Goal: Task Accomplishment & Management: Use online tool/utility

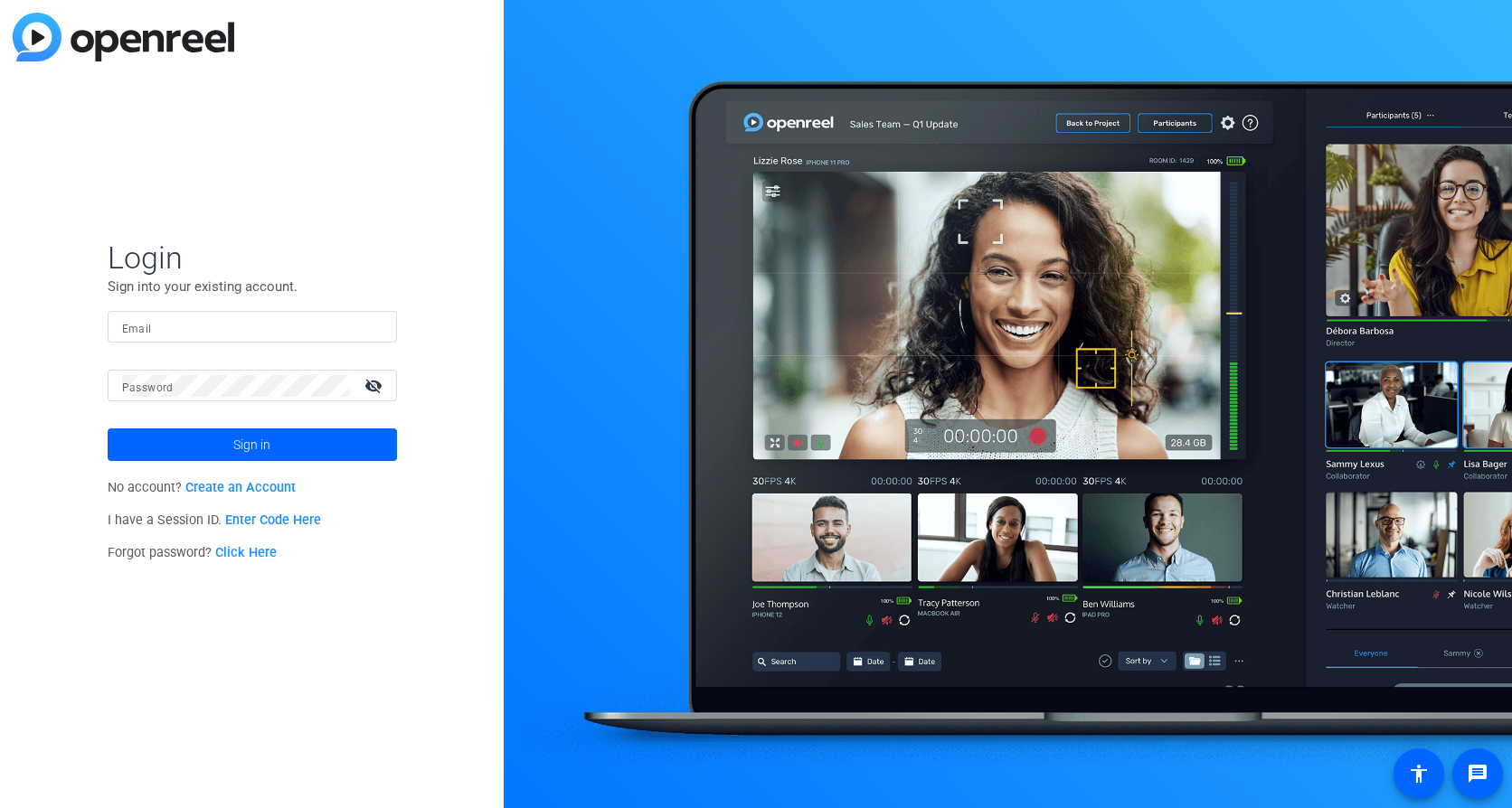
click at [194, 317] on input "Email" at bounding box center [252, 327] width 260 height 22
type input "[PERSON_NAME][EMAIL_ADDRESS][PERSON_NAME][DOMAIN_NAME]"
click at [108, 429] on button "Sign in" at bounding box center [253, 445] width 290 height 32
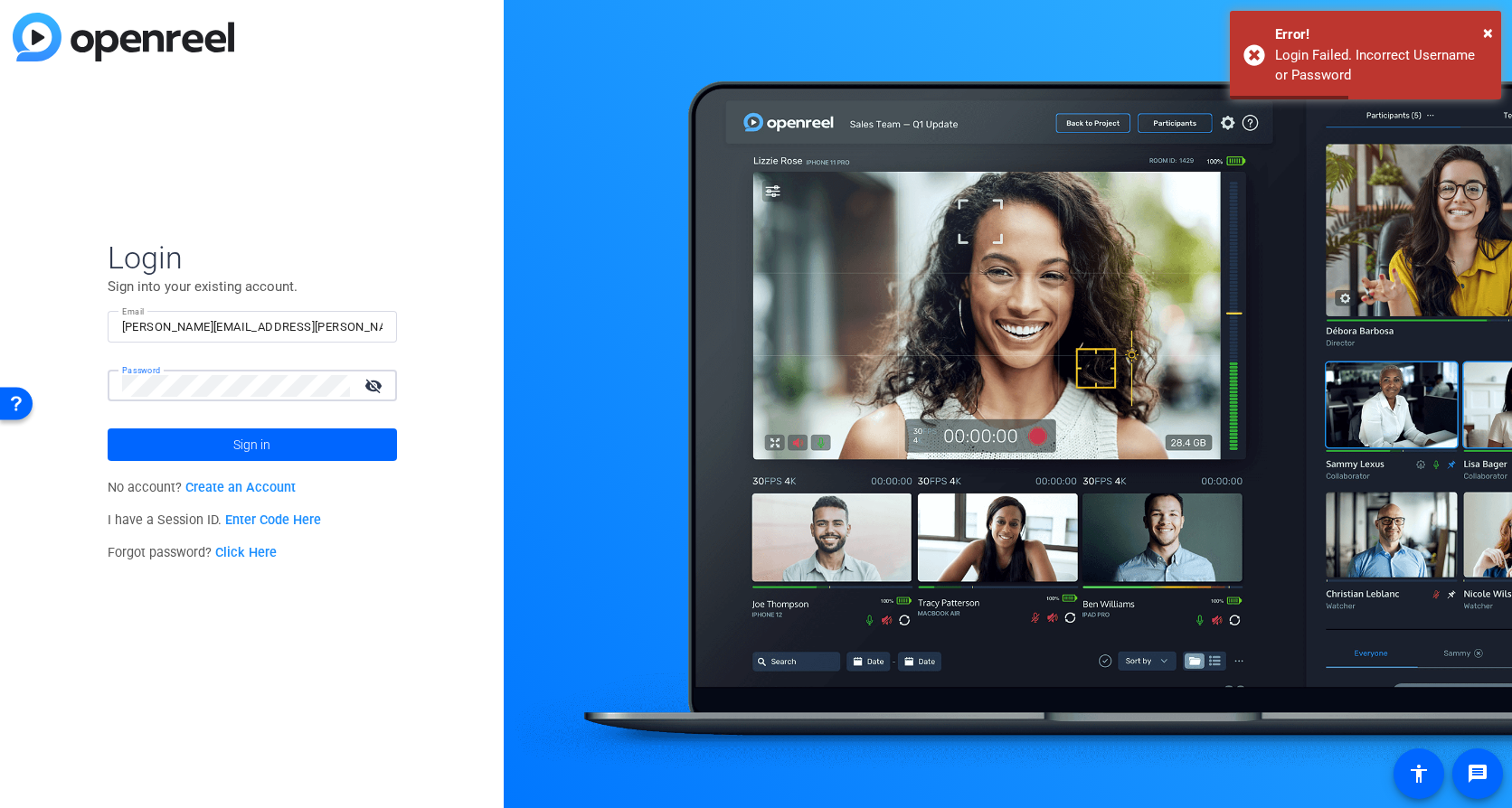
click at [0, 376] on html "Press Alt+1 for screen-reader mode, Alt+0 to cancel Accessibility Screen-Reader…" at bounding box center [756, 404] width 1512 height 808
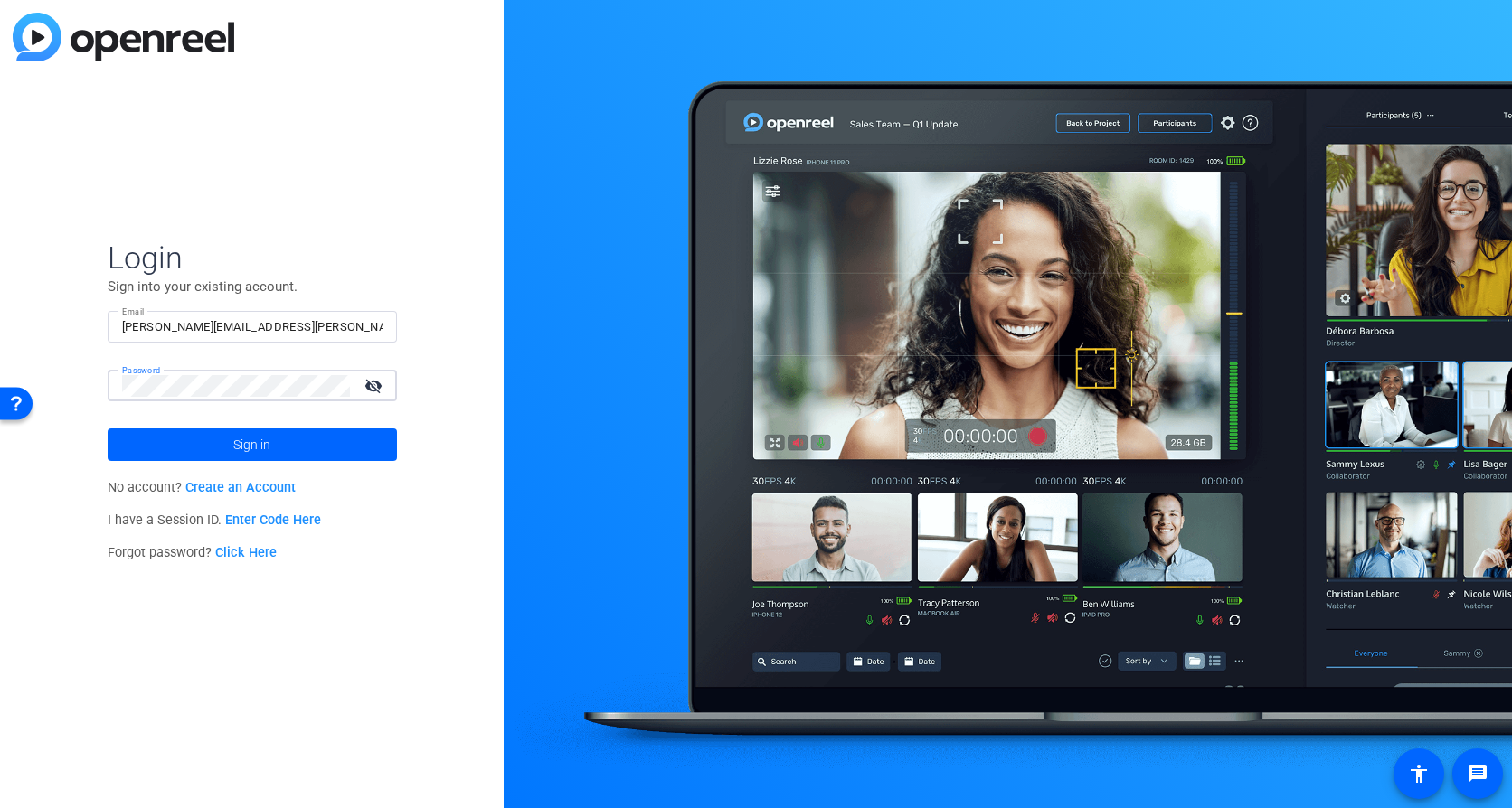
click at [108, 429] on button "Sign in" at bounding box center [253, 445] width 290 height 32
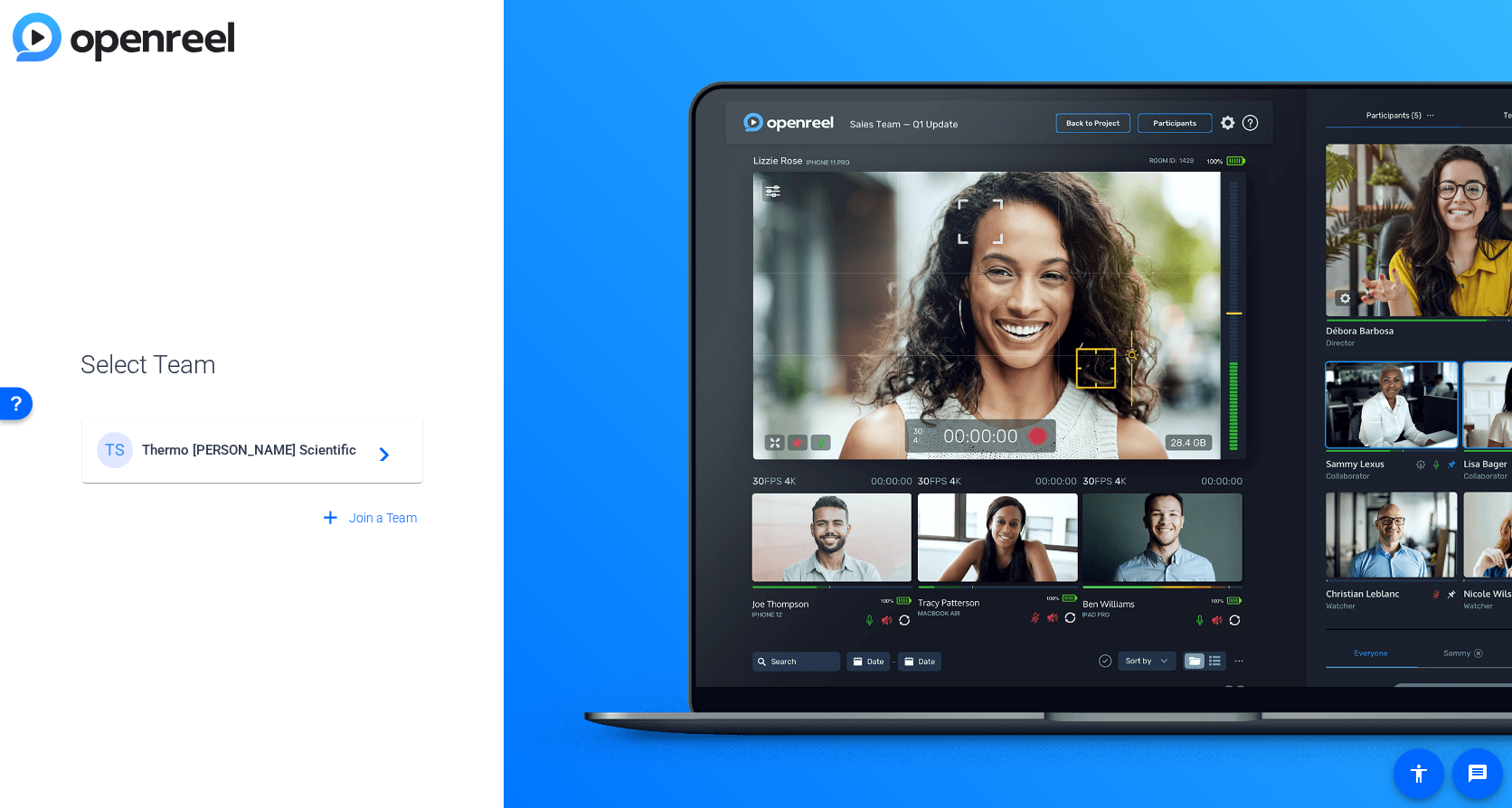
click at [208, 442] on span "Thermo [PERSON_NAME] Scientific" at bounding box center [255, 449] width 226 height 16
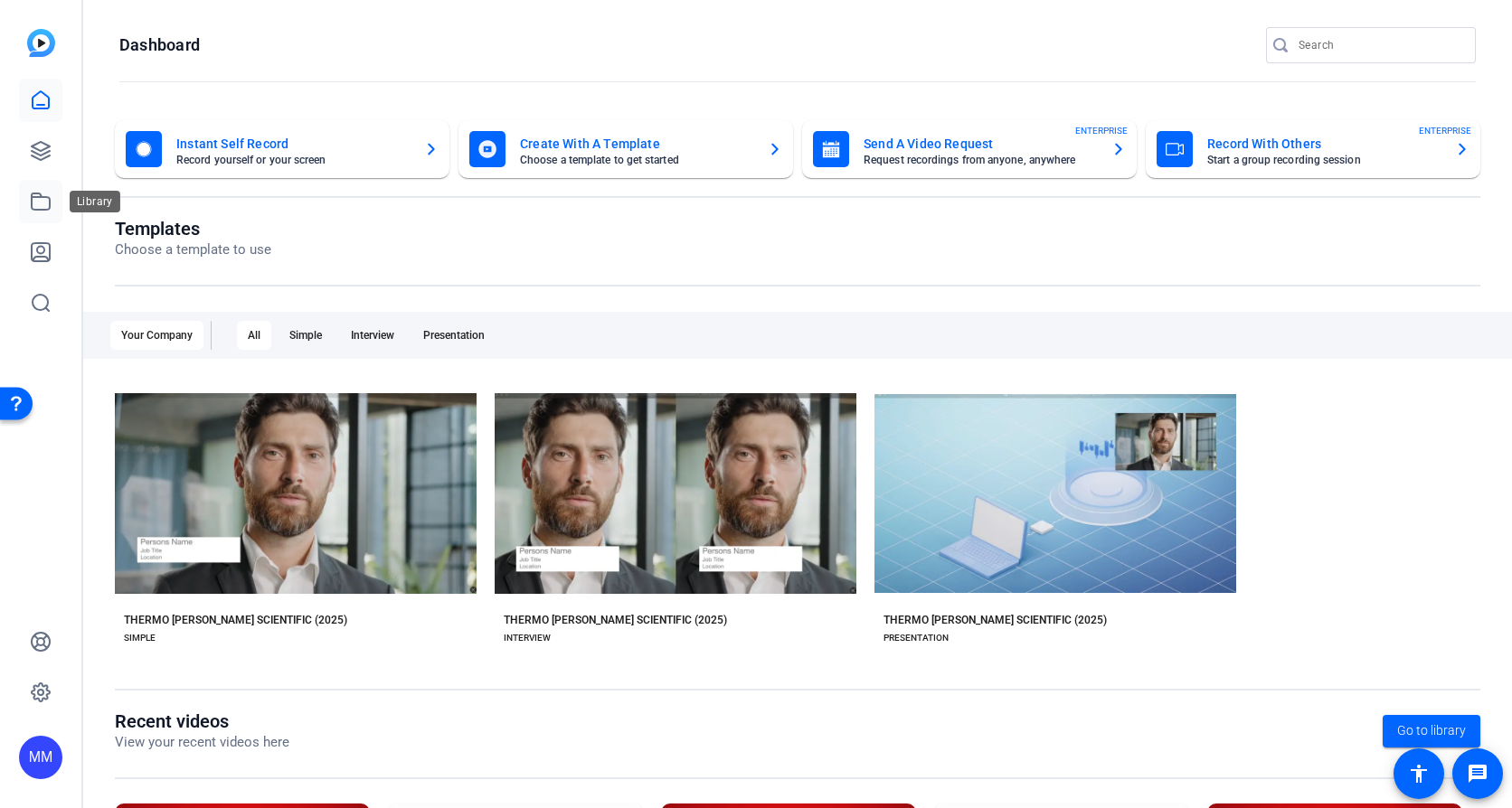
click at [37, 195] on icon at bounding box center [41, 202] width 22 height 22
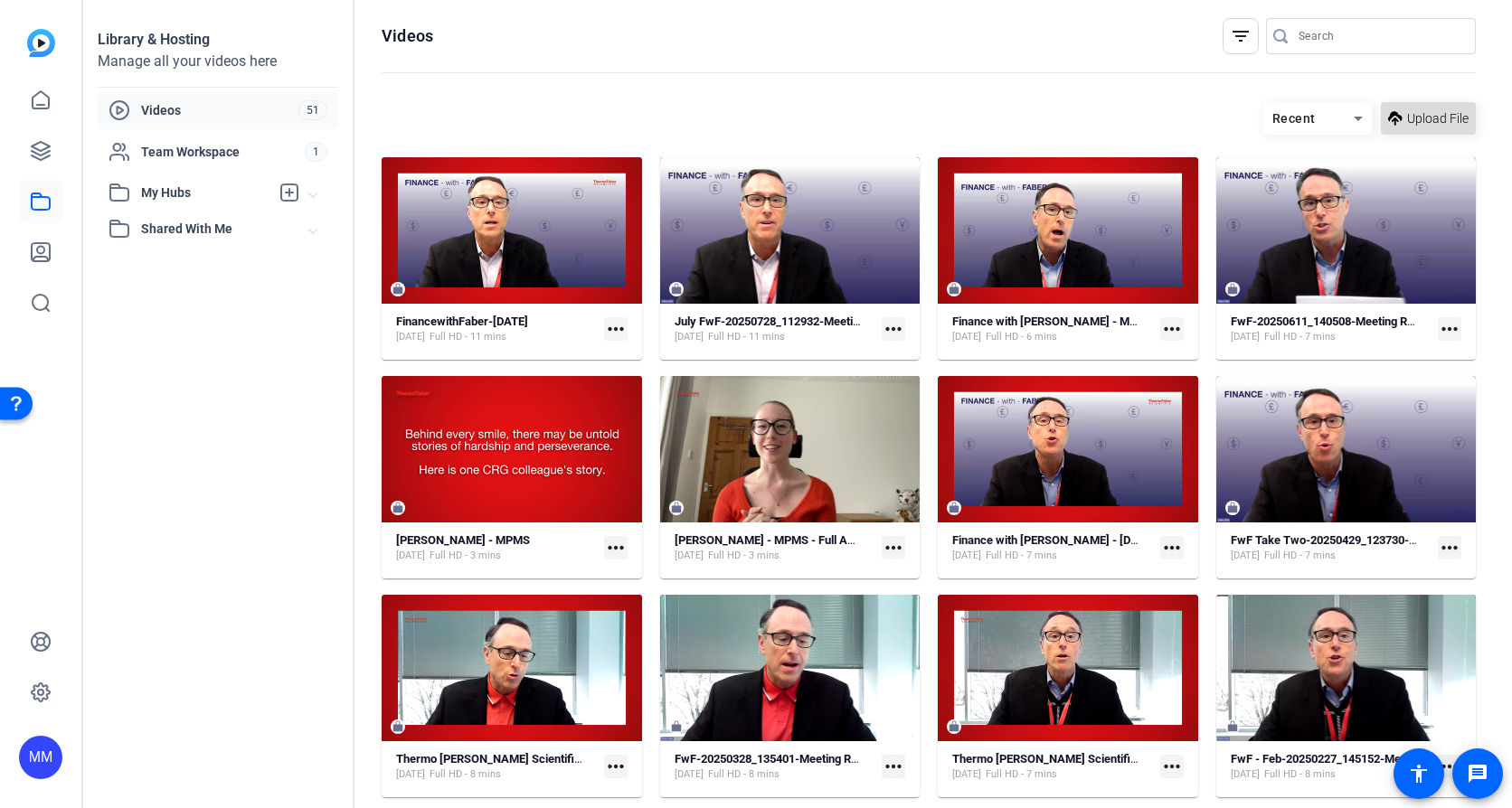
click at [1407, 122] on span "Upload File" at bounding box center [1437, 119] width 62 height 19
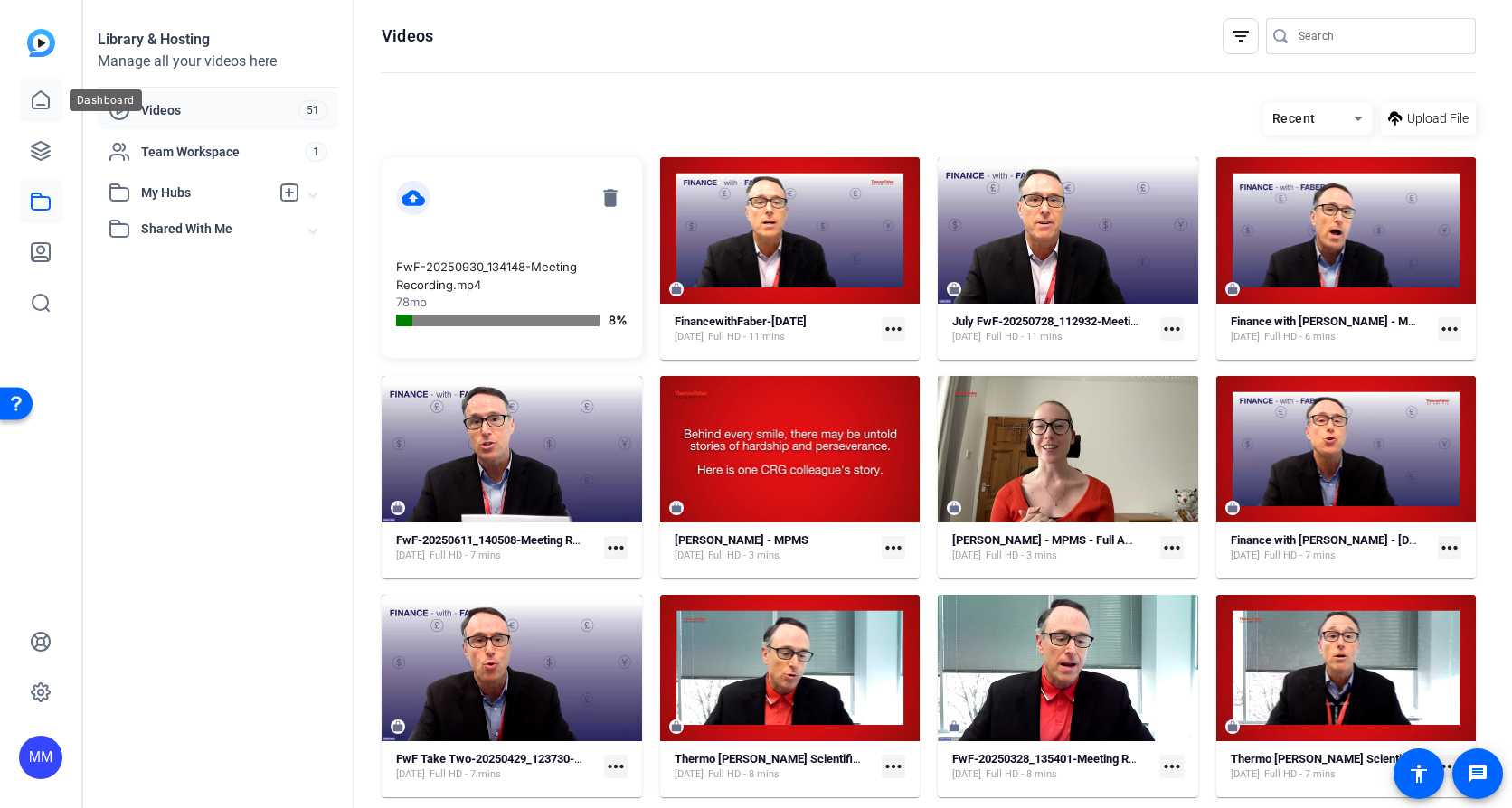
click at [42, 108] on icon at bounding box center [40, 100] width 16 height 17
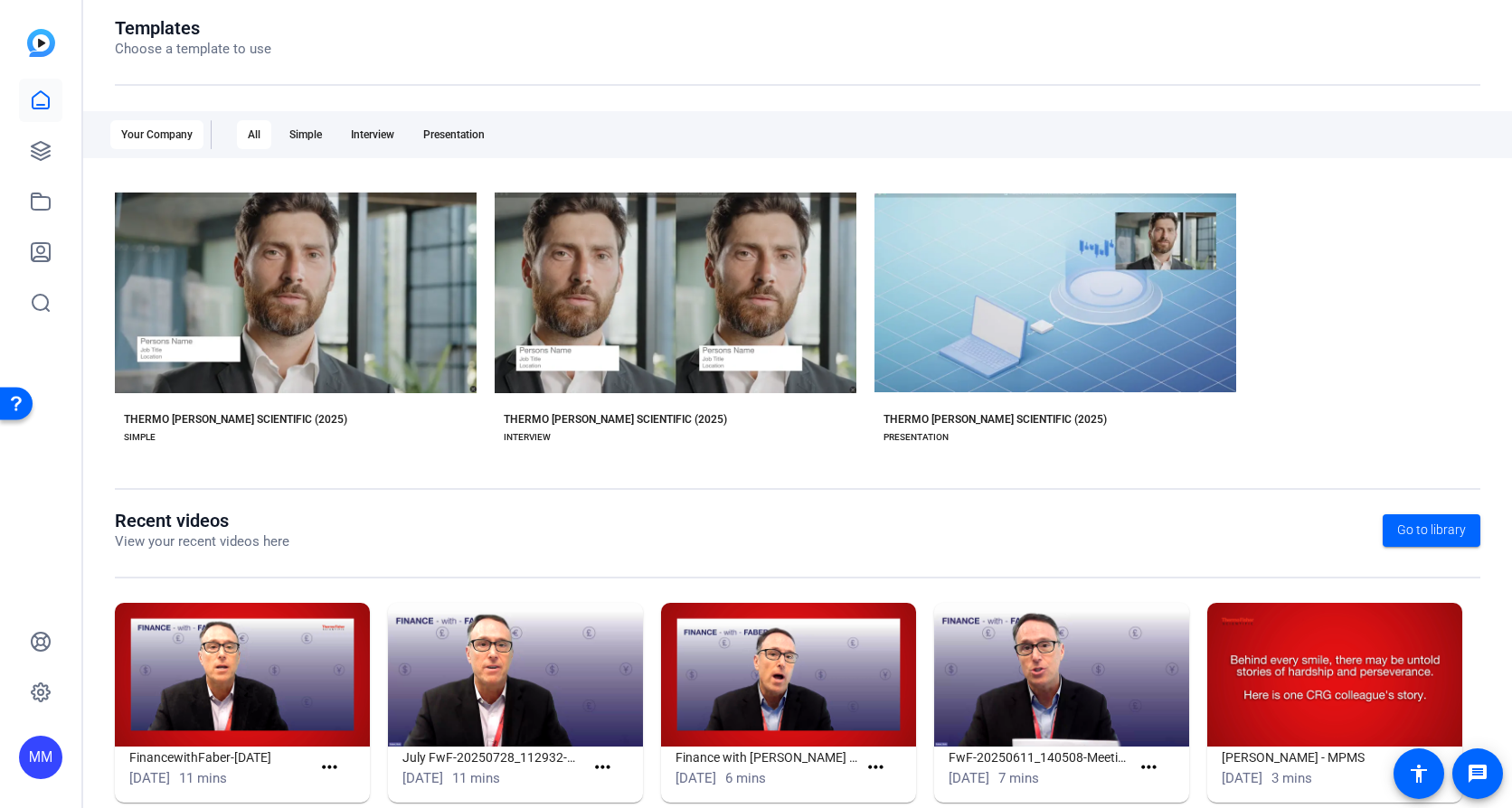
scroll to position [235, 0]
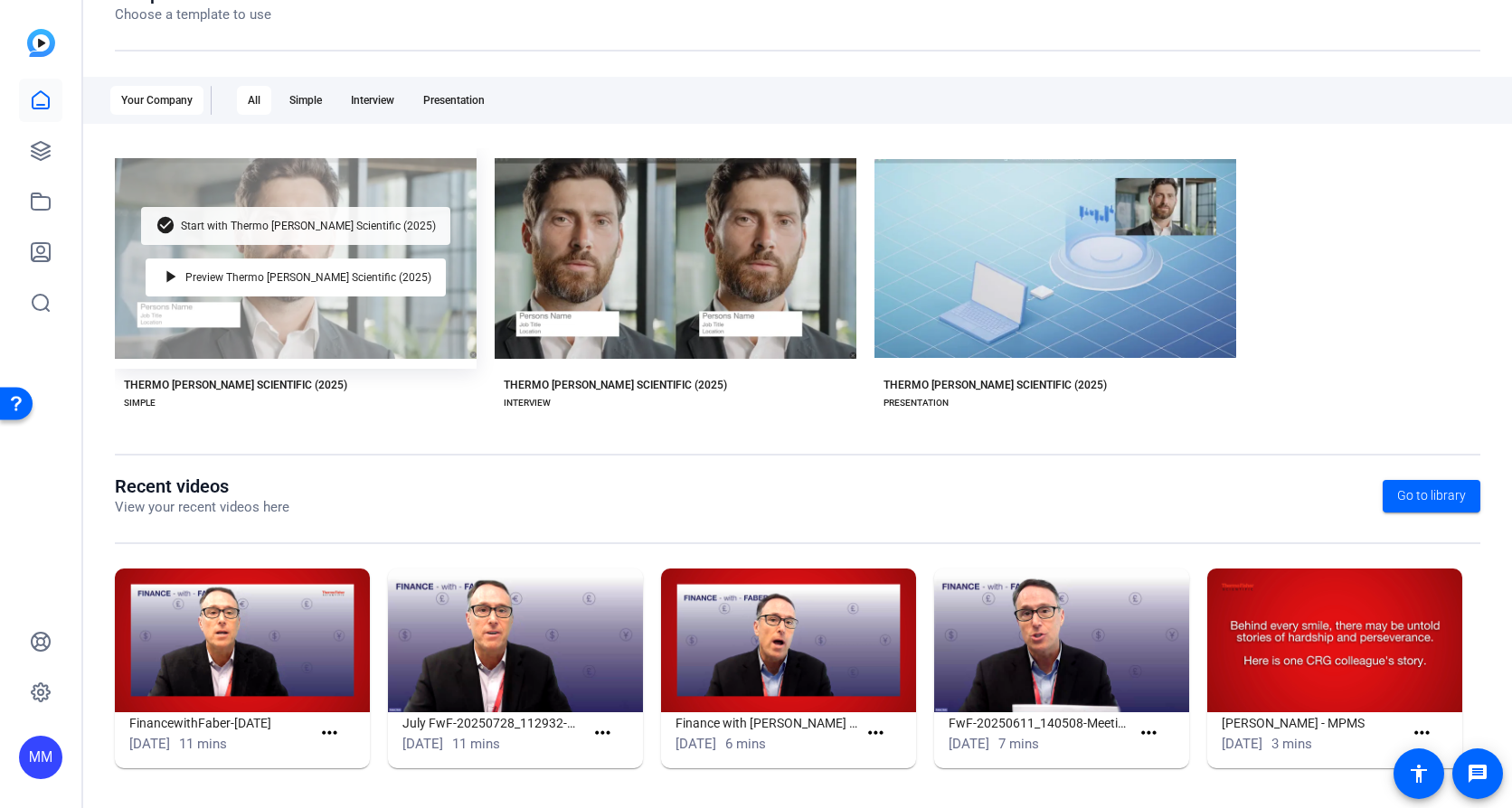
click at [343, 224] on span "Start with Thermo [PERSON_NAME] Scientific (2025)" at bounding box center [308, 225] width 255 height 10
